Goal: Task Accomplishment & Management: Complete application form

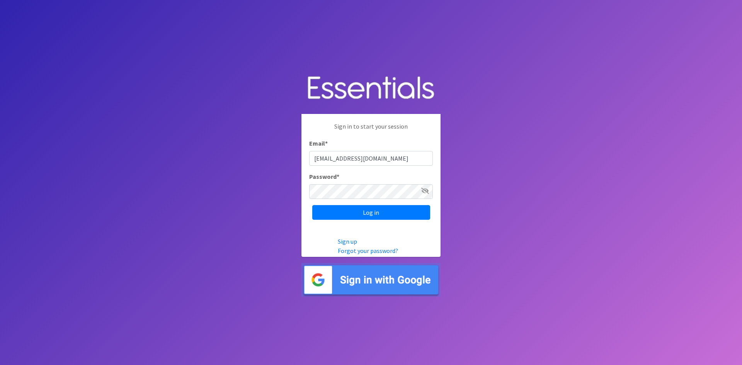
type input "sepps@bcsd.net"
click at [351, 206] on input "Log in" at bounding box center [371, 212] width 118 height 15
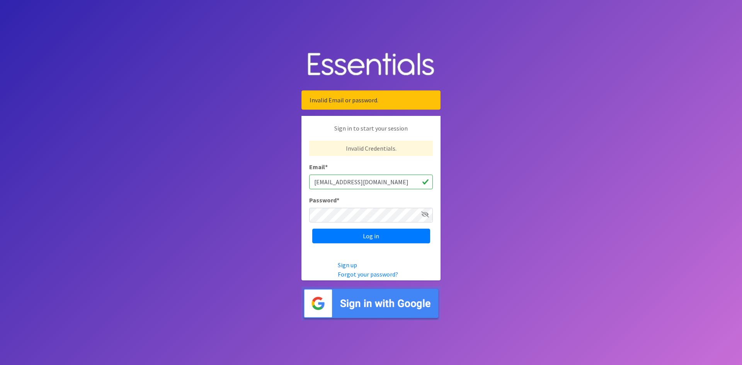
click at [339, 183] on input "sepps@bcsd.net" at bounding box center [371, 182] width 124 height 15
type input "[EMAIL_ADDRESS][DOMAIN_NAME]"
click at [312, 229] on input "Log in" at bounding box center [371, 236] width 118 height 15
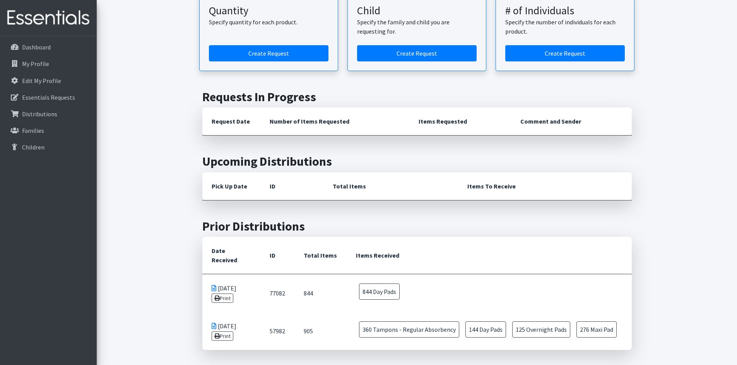
scroll to position [232, 0]
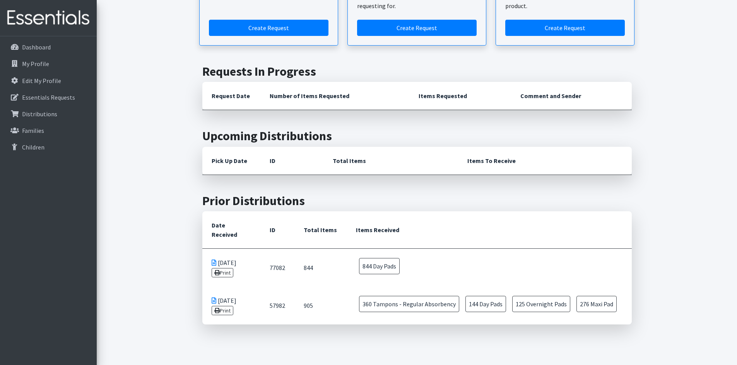
click at [212, 260] on icon at bounding box center [214, 263] width 5 height 6
click at [218, 270] on icon at bounding box center [216, 272] width 5 height 5
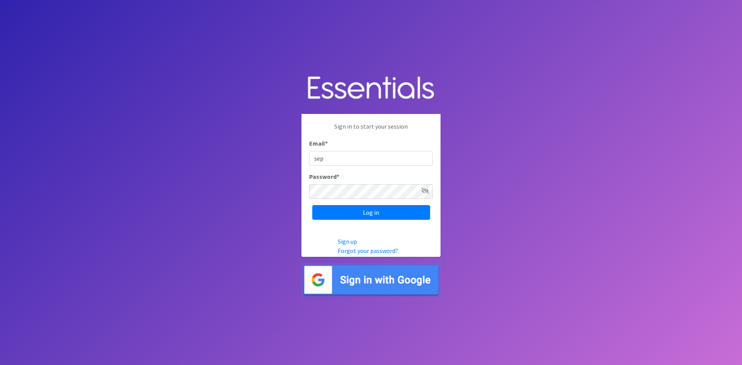
type input "[EMAIL_ADDRESS][DOMAIN_NAME]"
click at [312, 205] on input "Log in" at bounding box center [371, 212] width 118 height 15
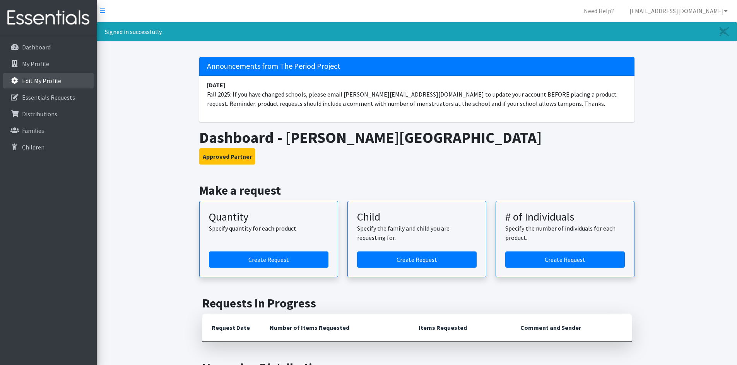
click at [36, 79] on p "Edit My Profile" at bounding box center [41, 81] width 39 height 8
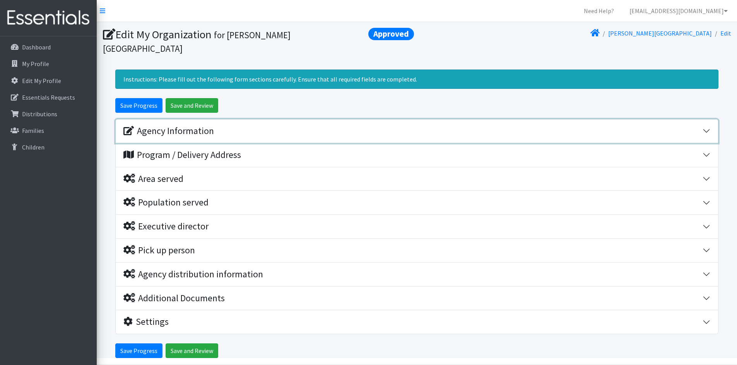
click at [209, 126] on div "Agency Information" at bounding box center [168, 131] width 90 height 11
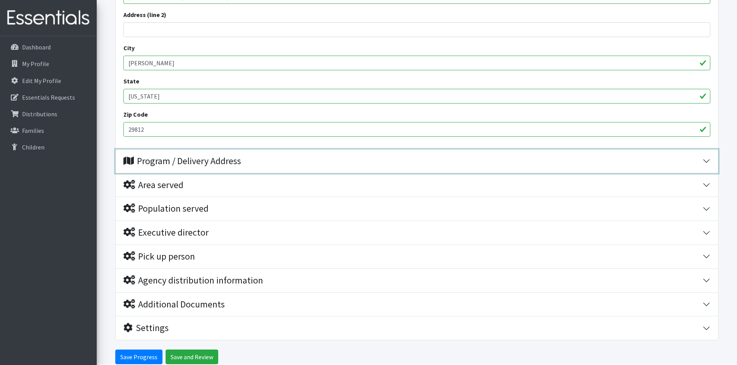
click at [222, 156] on div "Program / Delivery Address" at bounding box center [182, 161] width 118 height 11
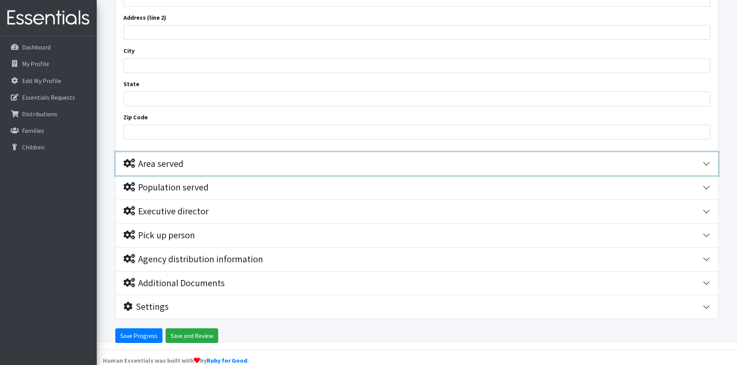
click at [225, 159] on div "Area served" at bounding box center [412, 164] width 579 height 11
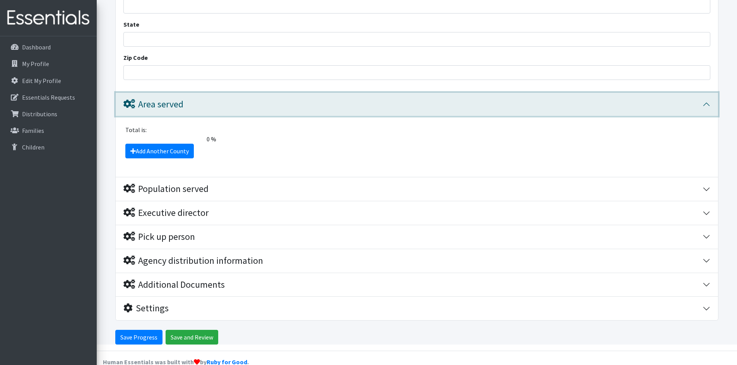
scroll to position [609, 0]
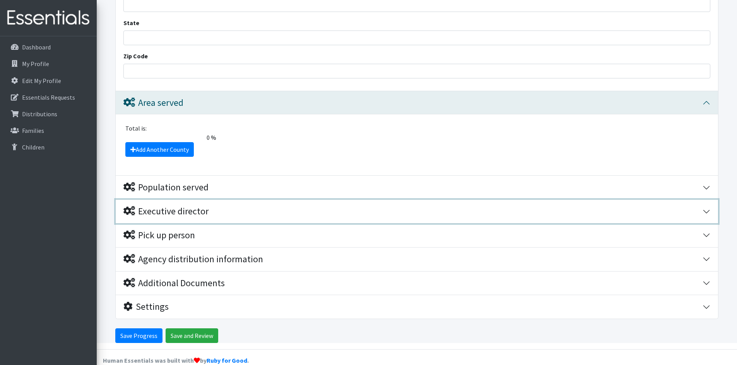
click at [215, 206] on div "Executive director" at bounding box center [412, 211] width 579 height 11
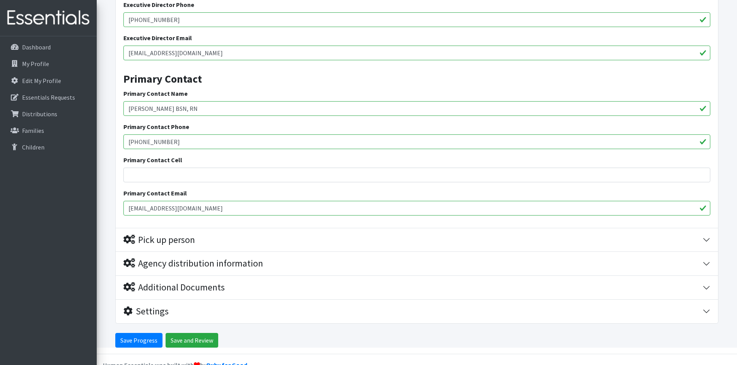
scroll to position [876, 0]
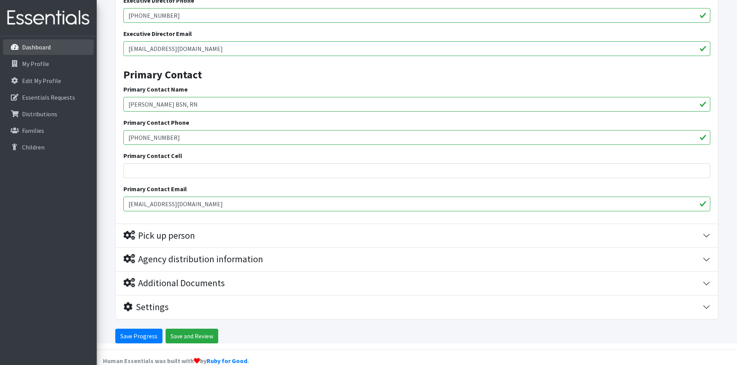
click at [44, 49] on p "Dashboard" at bounding box center [36, 47] width 29 height 8
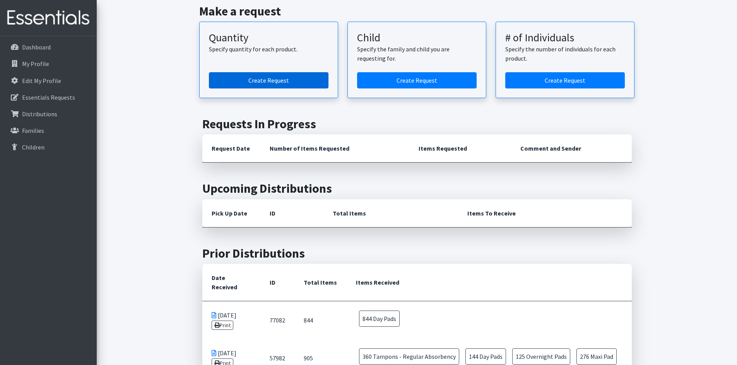
scroll to position [155, 0]
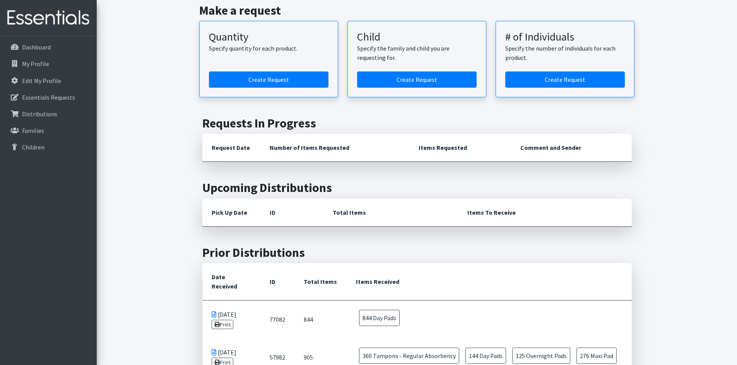
click at [212, 312] on icon at bounding box center [214, 315] width 5 height 6
click at [224, 320] on link "Print" at bounding box center [223, 324] width 22 height 9
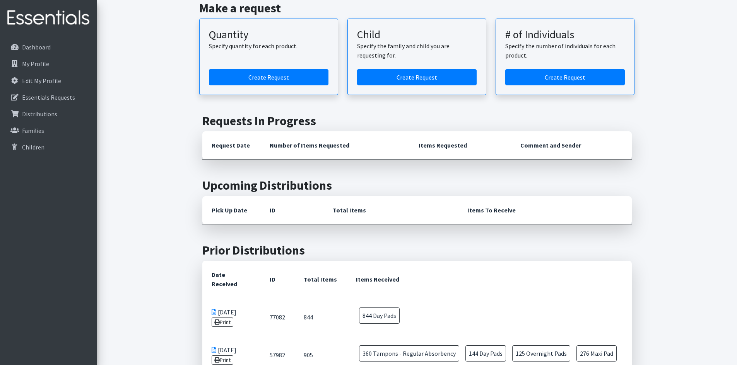
scroll to position [232, 0]
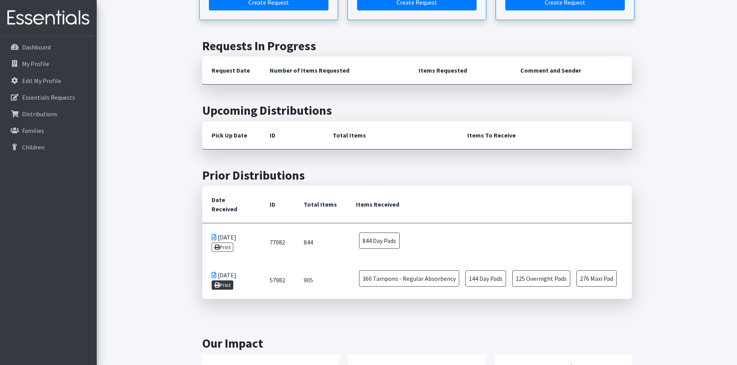
click at [226, 281] on link "Print" at bounding box center [223, 285] width 22 height 9
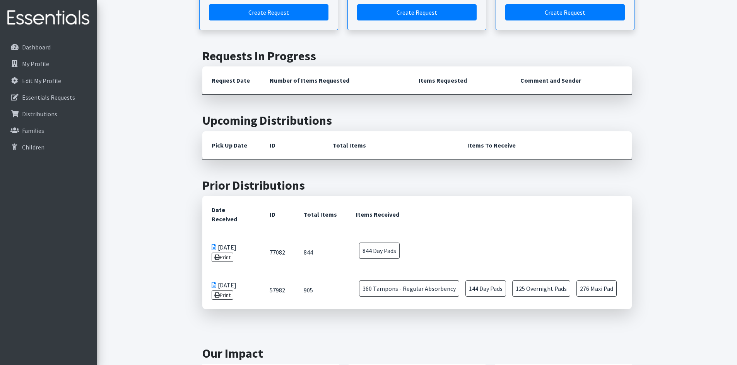
scroll to position [150, 0]
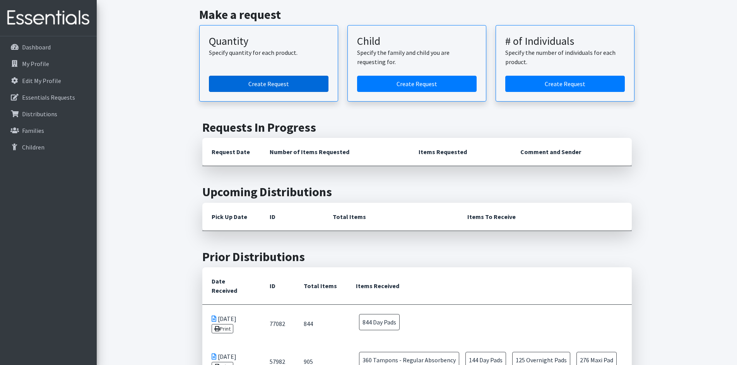
click at [276, 84] on link "Create Request" at bounding box center [268, 84] width 119 height 16
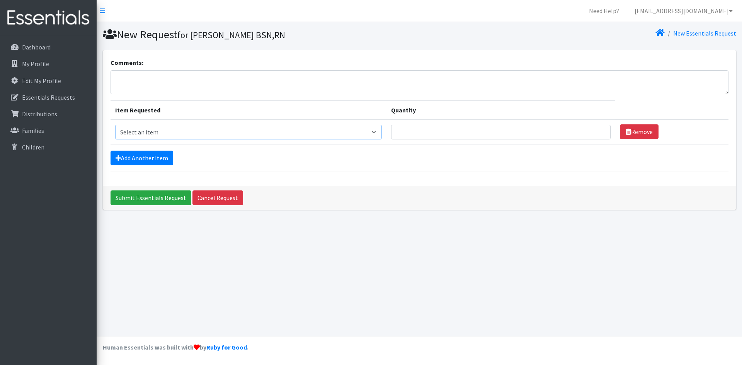
click at [189, 132] on select "Select an item (LOWCOUNTRY) DAY PADS (LOWCOUNTRY) LINERS (LOWCOUNTRY) OVERNIGHT…" at bounding box center [248, 132] width 267 height 15
select select "7759"
click at [115, 125] on select "Select an item (LOWCOUNTRY) DAY PADS (LOWCOUNTRY) LINERS (LOWCOUNTRY) OVERNIGHT…" at bounding box center [248, 132] width 267 height 15
click at [432, 130] on input "Quantity" at bounding box center [501, 132] width 220 height 15
type input "300"
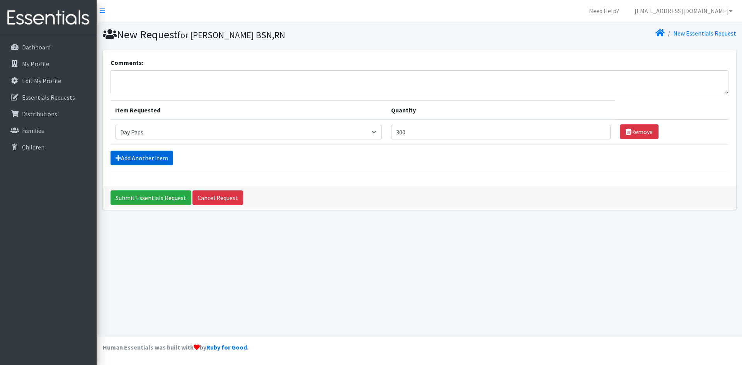
click at [159, 157] on link "Add Another Item" at bounding box center [142, 158] width 63 height 15
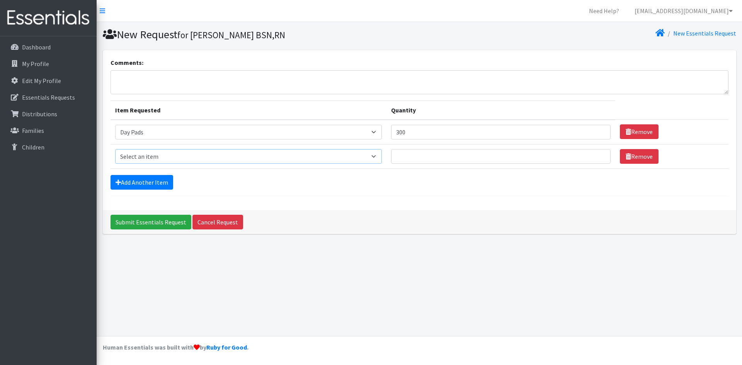
click at [204, 157] on select "Select an item (LOWCOUNTRY) DAY PADS (LOWCOUNTRY) LINERS (LOWCOUNTRY) OVERNIGHT…" at bounding box center [248, 156] width 267 height 15
select select "7593"
click at [115, 149] on select "Select an item (LOWCOUNTRY) DAY PADS (LOWCOUNTRY) LINERS (LOWCOUNTRY) OVERNIGHT…" at bounding box center [248, 156] width 267 height 15
click at [442, 160] on input "Quantity" at bounding box center [501, 156] width 220 height 15
type input "300"
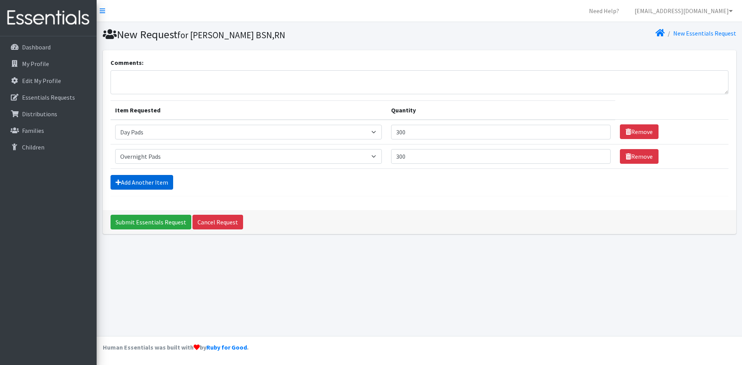
click at [140, 176] on link "Add Another Item" at bounding box center [142, 182] width 63 height 15
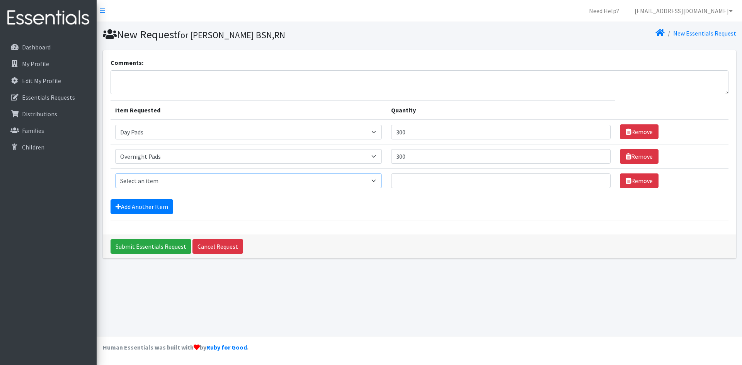
click at [170, 181] on select "Select an item (LOWCOUNTRY) DAY PADS (LOWCOUNTRY) LINERS (LOWCOUNTRY) OVERNIGHT…" at bounding box center [248, 181] width 267 height 15
select select "7758"
click at [115, 174] on select "Select an item (LOWCOUNTRY) DAY PADS (LOWCOUNTRY) LINERS (LOWCOUNTRY) OVERNIGHT…" at bounding box center [248, 181] width 267 height 15
click at [427, 182] on input "Quantity" at bounding box center [501, 181] width 220 height 15
type input "300"
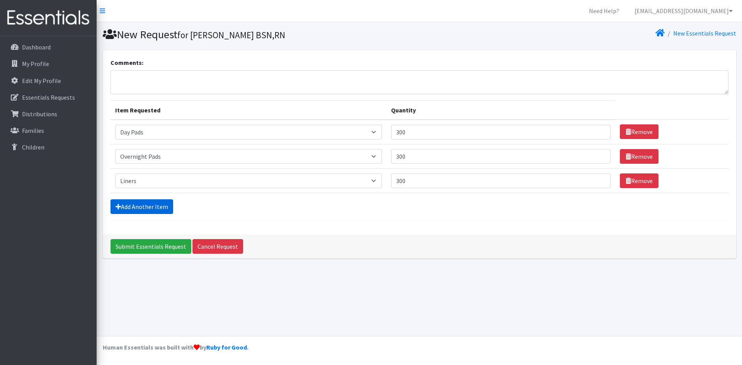
click at [128, 207] on link "Add Another Item" at bounding box center [142, 207] width 63 height 15
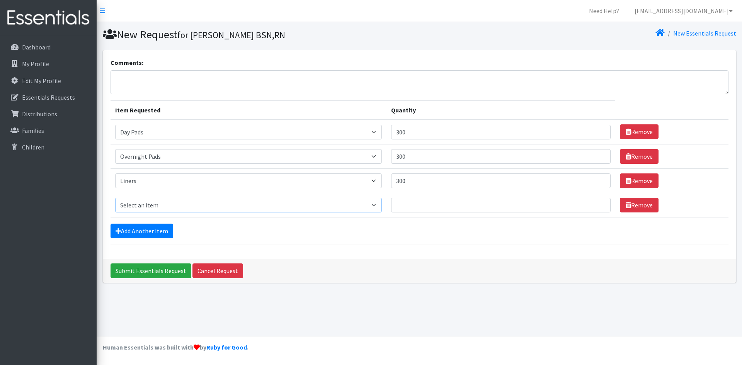
click at [153, 205] on select "Select an item (LOWCOUNTRY) DAY PADS (LOWCOUNTRY) LINERS (LOWCOUNTRY) OVERNIGHT…" at bounding box center [248, 205] width 267 height 15
select select "11144"
click at [115, 198] on select "Select an item (LOWCOUNTRY) DAY PADS (LOWCOUNTRY) LINERS (LOWCOUNTRY) OVERNIGHT…" at bounding box center [248, 205] width 267 height 15
click at [439, 206] on input "Quantity" at bounding box center [501, 205] width 220 height 15
type input "300"
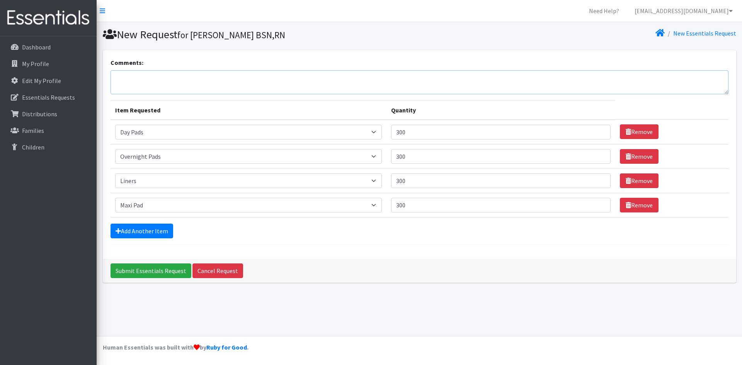
click at [160, 76] on textarea "Comments:" at bounding box center [420, 82] width 618 height 24
type textarea "currently have 271 menstruating students"
click at [143, 270] on input "Submit Essentials Request" at bounding box center [151, 271] width 81 height 15
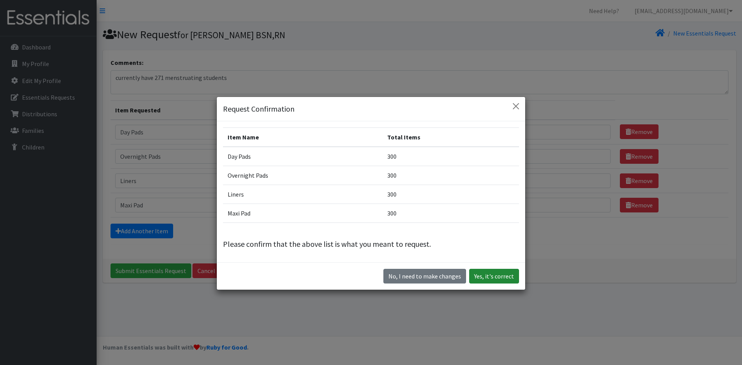
click at [493, 277] on button "Yes, it's correct" at bounding box center [494, 276] width 50 height 15
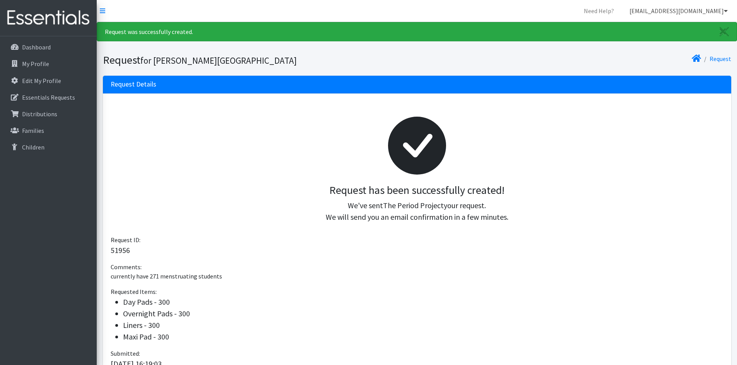
click at [711, 9] on link "[EMAIL_ADDRESS][DOMAIN_NAME]" at bounding box center [678, 10] width 111 height 15
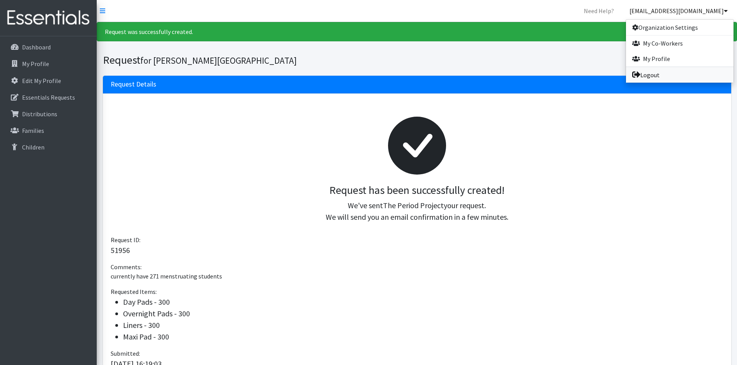
click at [652, 75] on link "Logout" at bounding box center [680, 74] width 108 height 15
